Goal: Check status: Check status

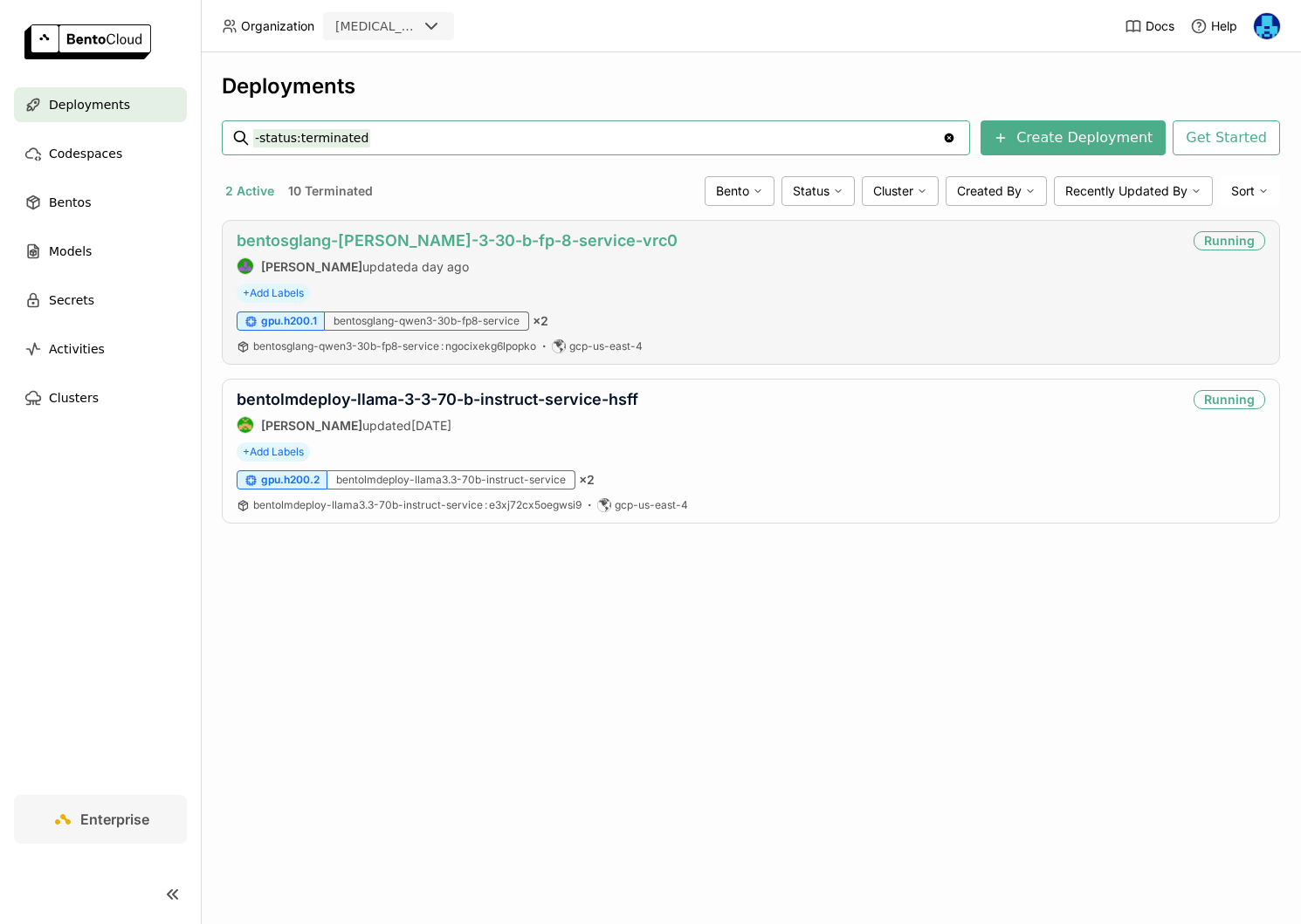
click at [408, 236] on link "bentosglang-[PERSON_NAME]-3-30-b-fp-8-service-vrc0" at bounding box center [457, 241] width 441 height 19
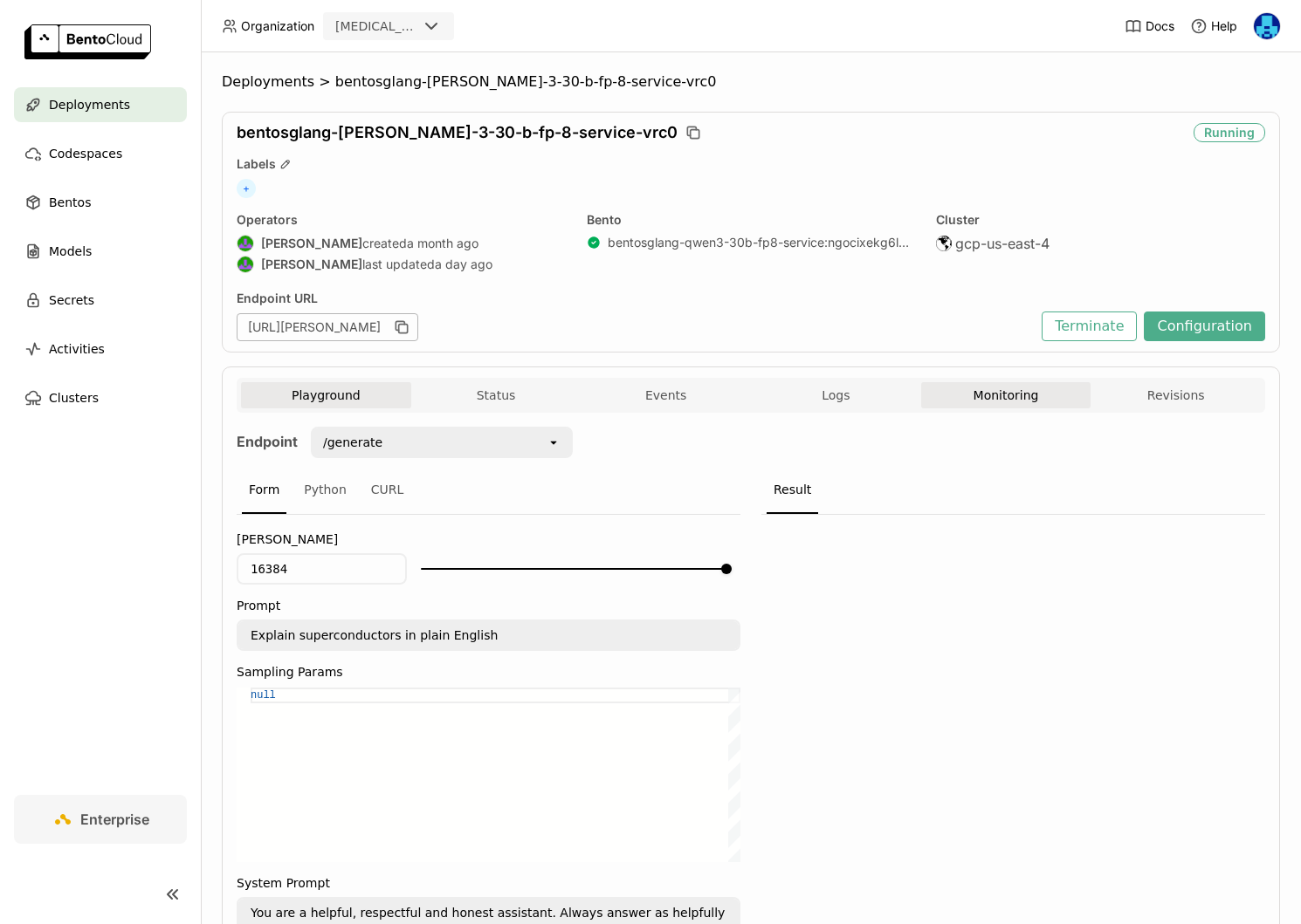
click at [1008, 395] on button "Monitoring" at bounding box center [1007, 395] width 170 height 26
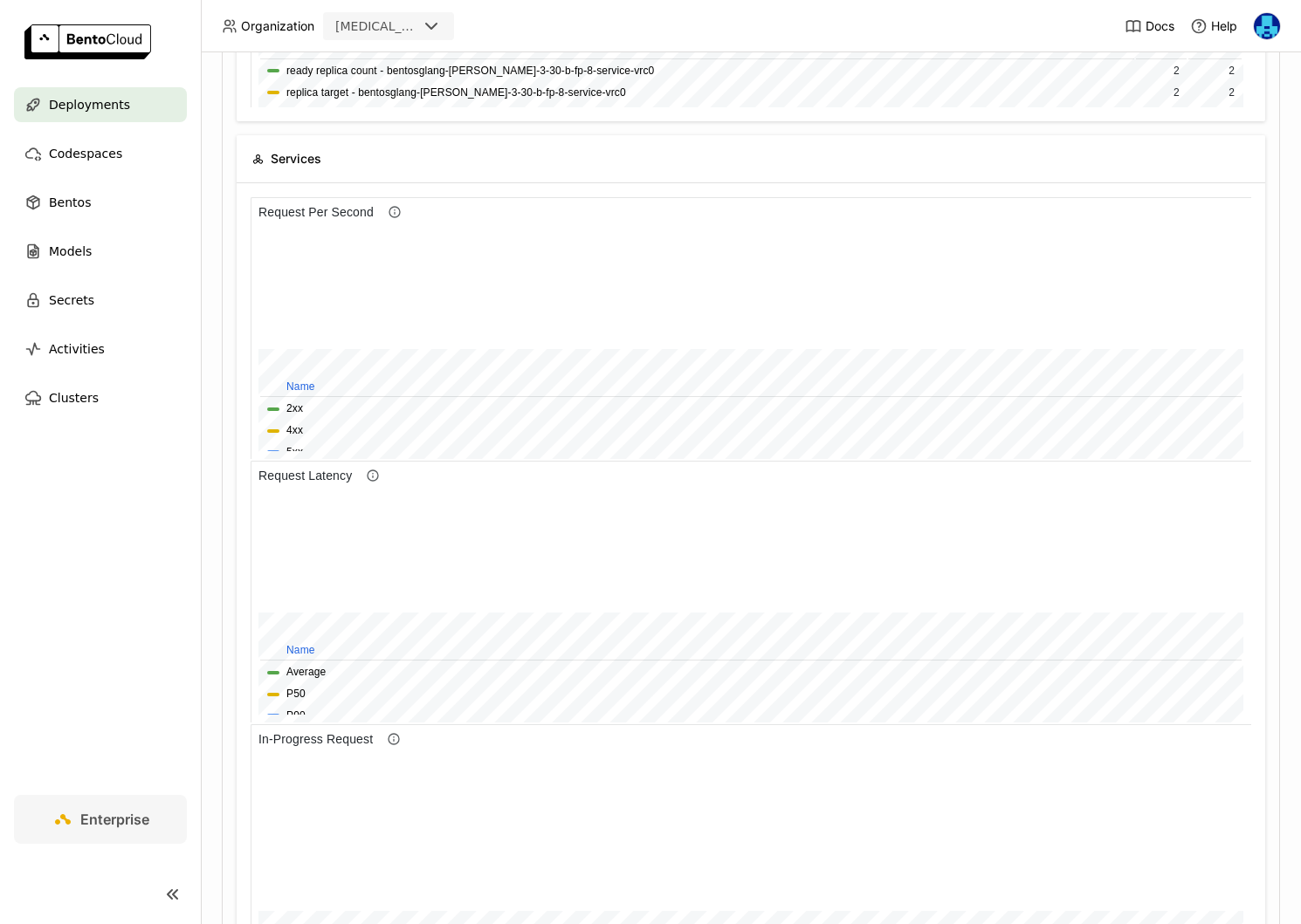
scroll to position [657, 0]
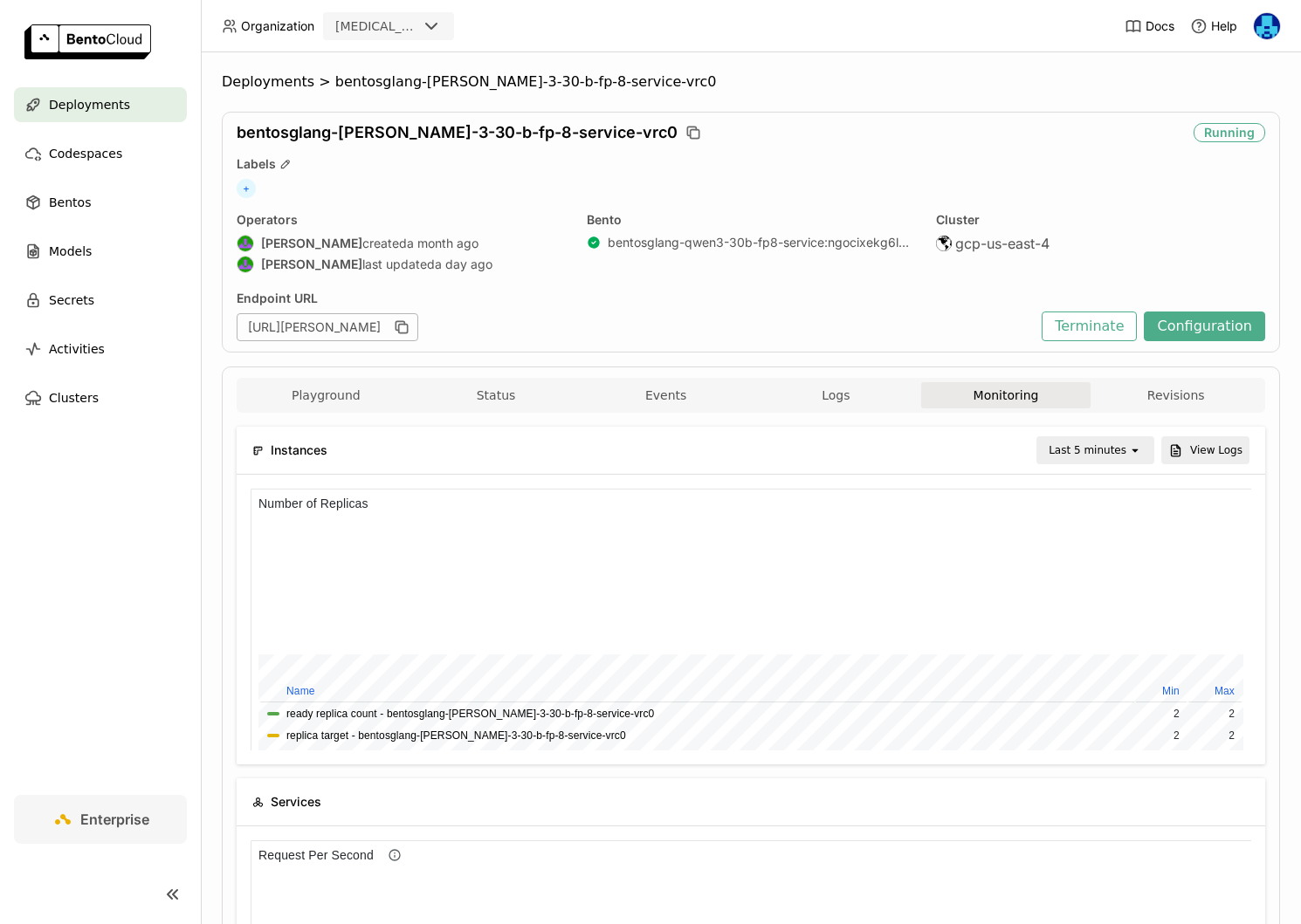
click at [1120, 444] on div "Last 5 minutes" at bounding box center [1087, 451] width 77 height 18
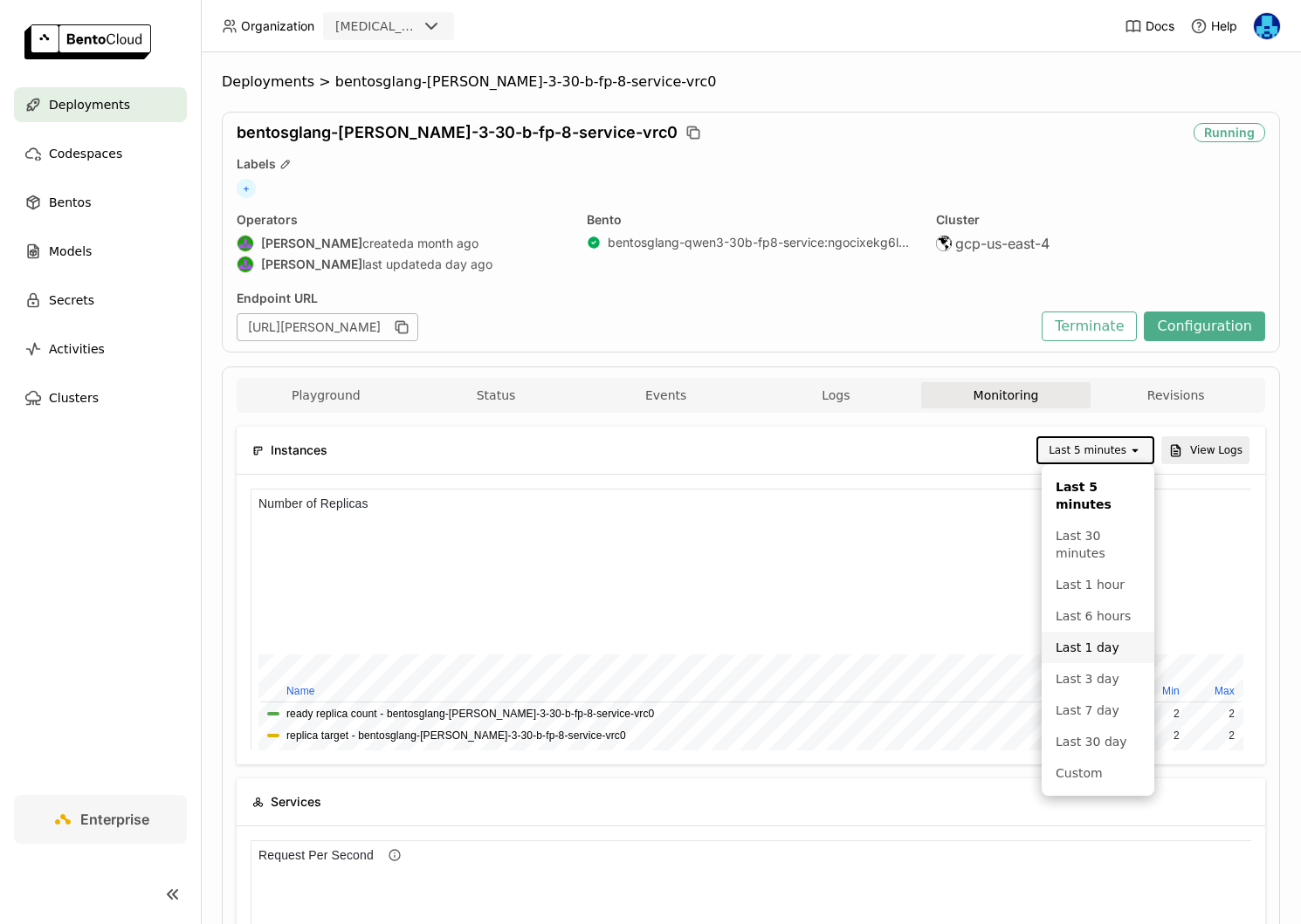
click at [1106, 648] on div "Last 1 day" at bounding box center [1098, 648] width 85 height 18
